Goal: Information Seeking & Learning: Find specific fact

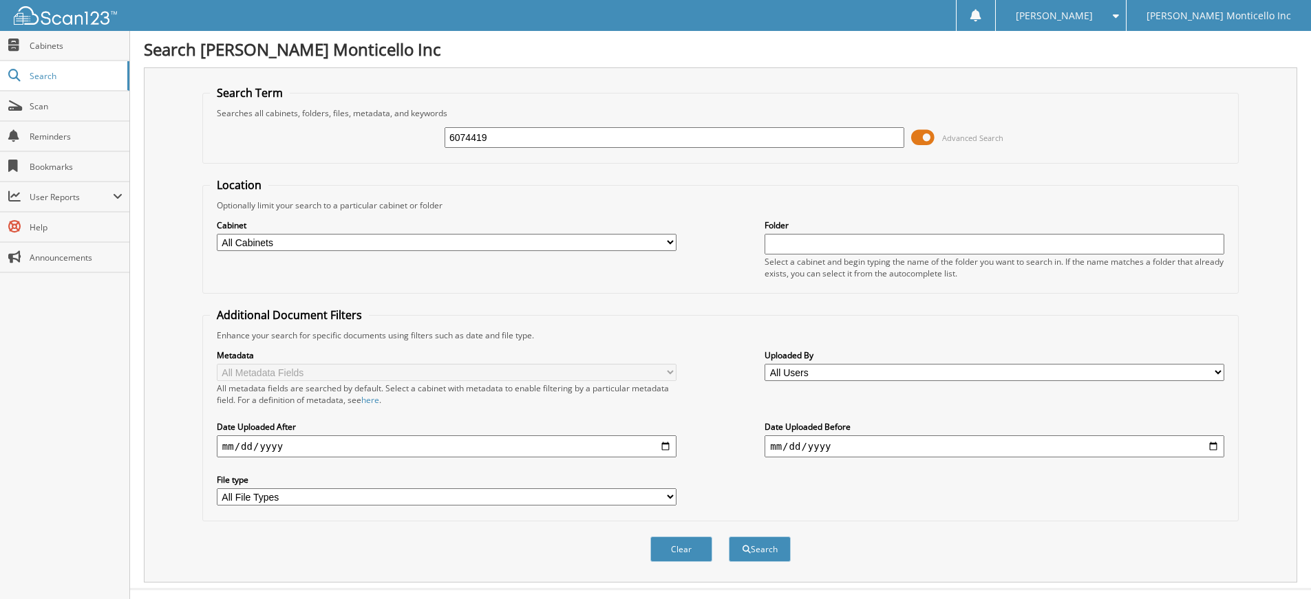
type input "6074419"
click at [729, 537] on button "Search" at bounding box center [760, 549] width 62 height 25
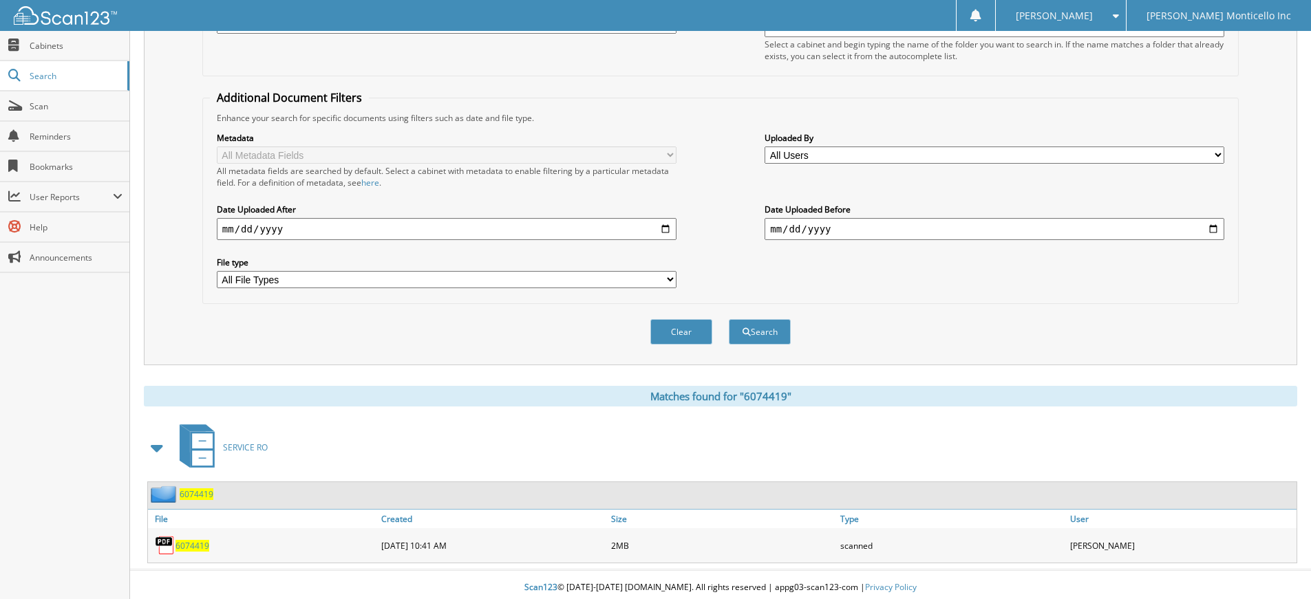
scroll to position [224, 0]
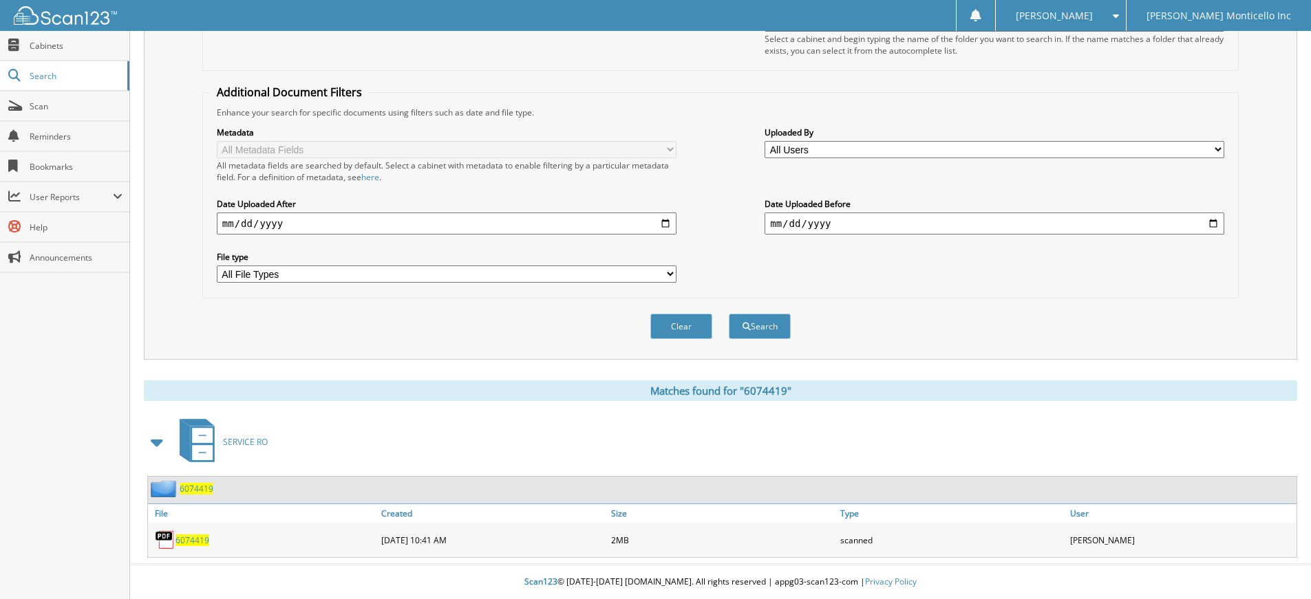
click at [196, 540] on span "6074419" at bounding box center [193, 541] width 34 height 12
